Goal: Information Seeking & Learning: Find specific fact

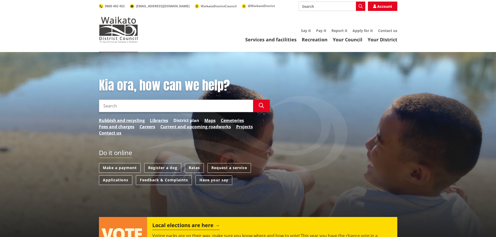
click at [180, 119] on link "District plan" at bounding box center [186, 120] width 26 height 6
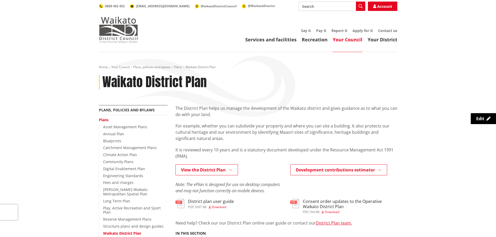
click at [118, 24] on img at bounding box center [118, 30] width 39 height 26
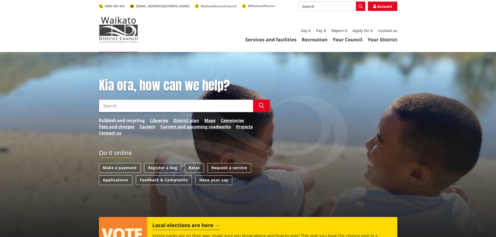
click at [115, 119] on link "Rubbish and recycling" at bounding box center [122, 120] width 46 height 6
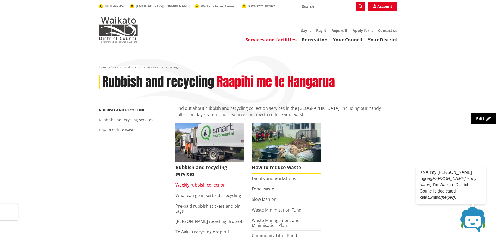
click at [186, 186] on link "Weekly rubbish collection" at bounding box center [200, 185] width 50 height 6
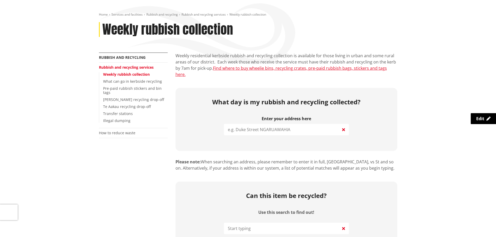
scroll to position [78, 0]
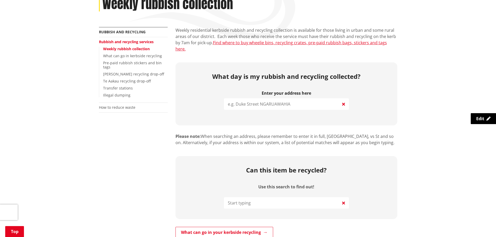
click at [272, 100] on input "search" at bounding box center [286, 103] width 125 height 11
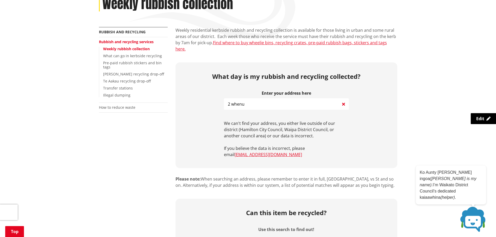
type input "2 whenu"
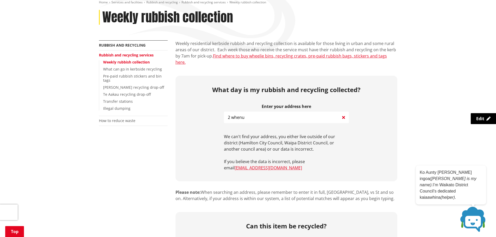
scroll to position [0, 0]
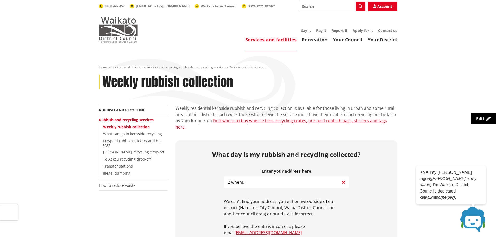
click at [113, 23] on img at bounding box center [118, 30] width 39 height 26
